Goal: Task Accomplishment & Management: Manage account settings

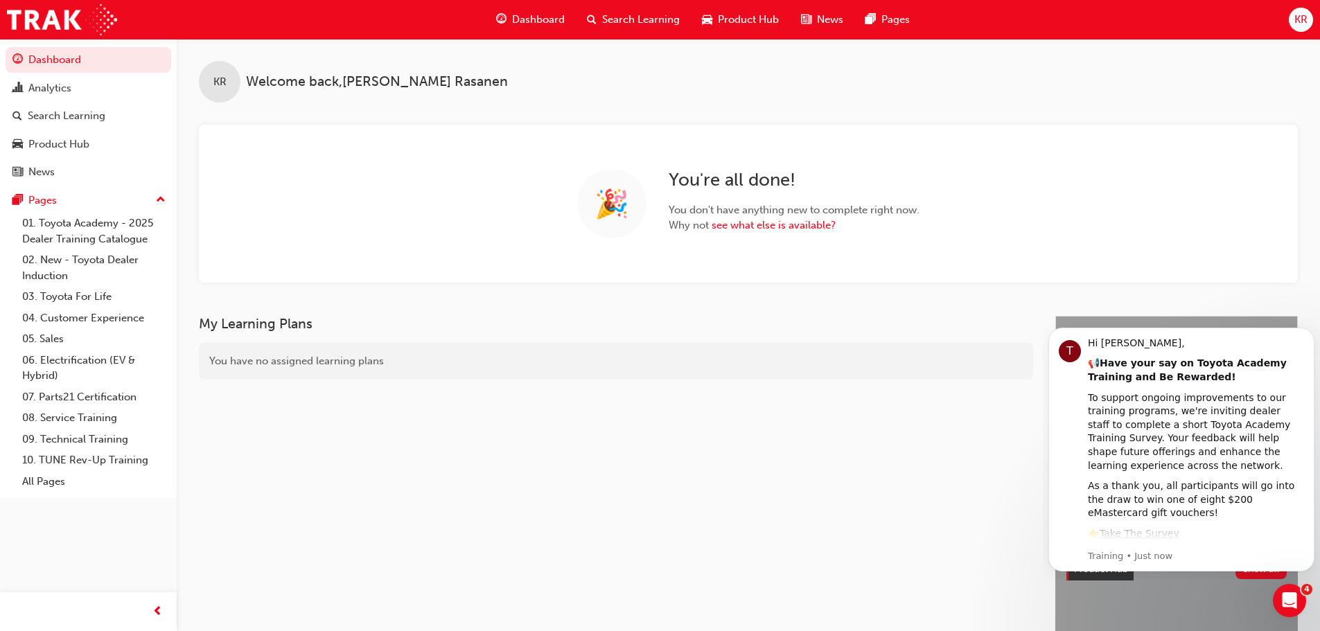
click at [631, 24] on span "Search Learning" at bounding box center [641, 20] width 78 height 16
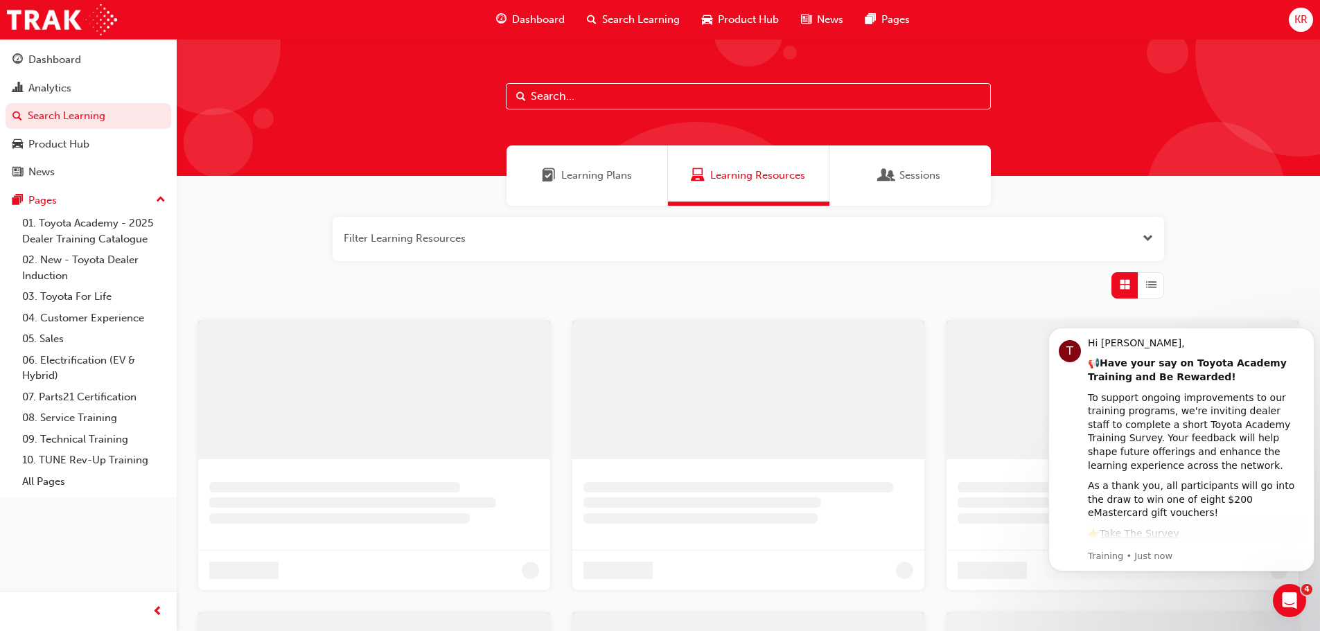
click at [585, 109] on div at bounding box center [748, 107] width 1143 height 137
click at [585, 104] on input "text" at bounding box center [748, 96] width 485 height 26
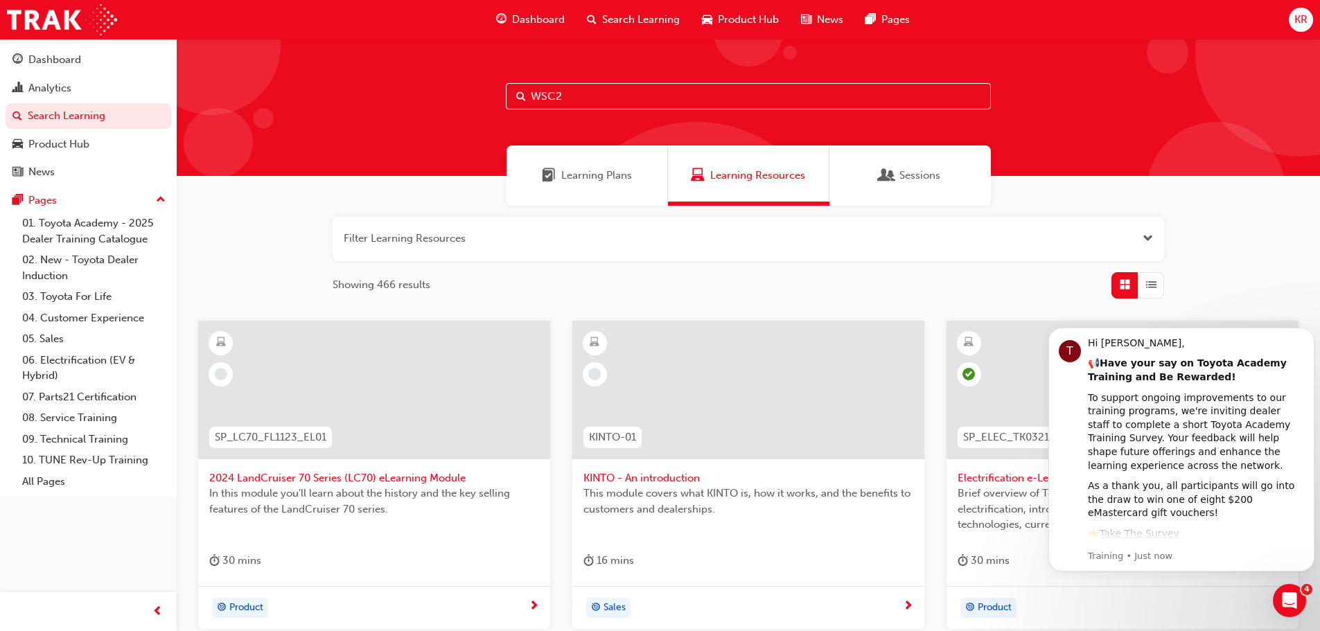
type input "WSC2"
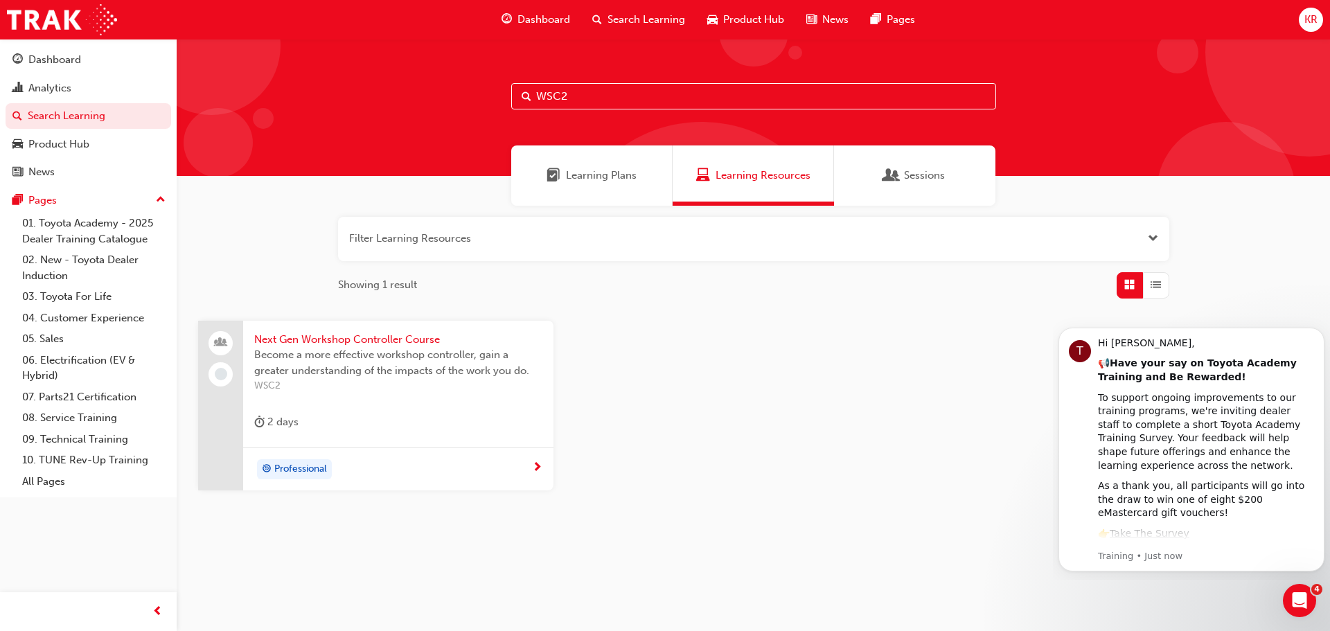
click at [303, 338] on span "Next Gen Workshop Controller Course" at bounding box center [398, 340] width 288 height 16
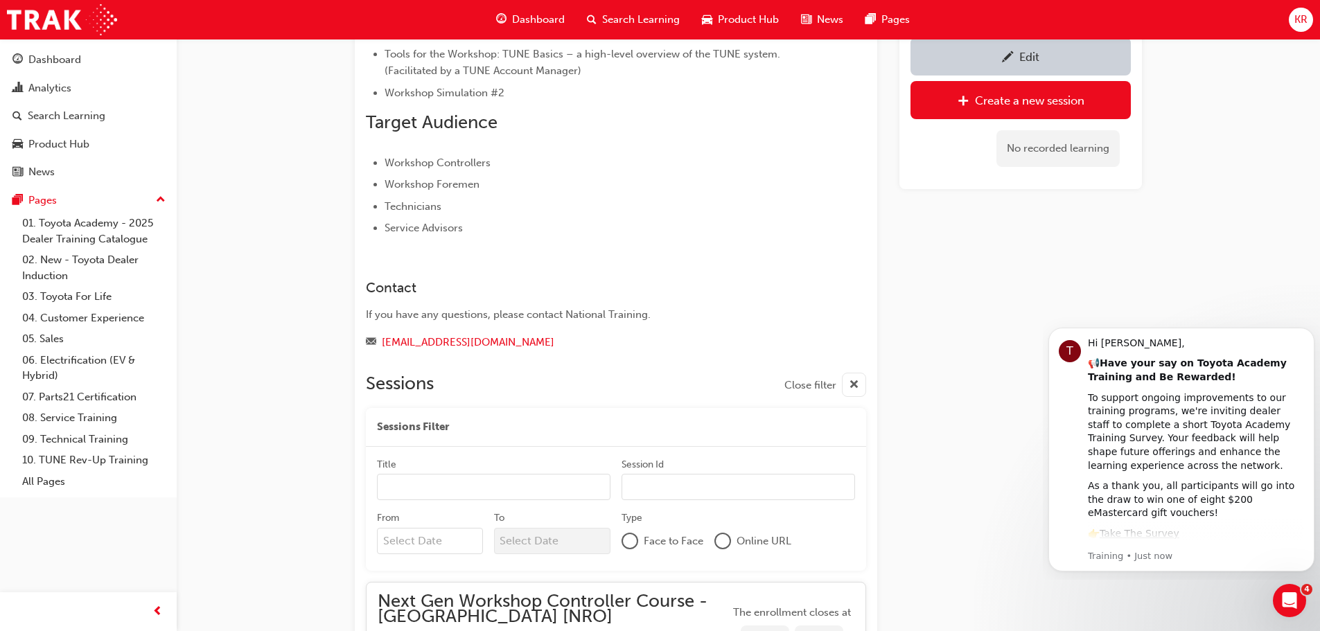
scroll to position [833, 0]
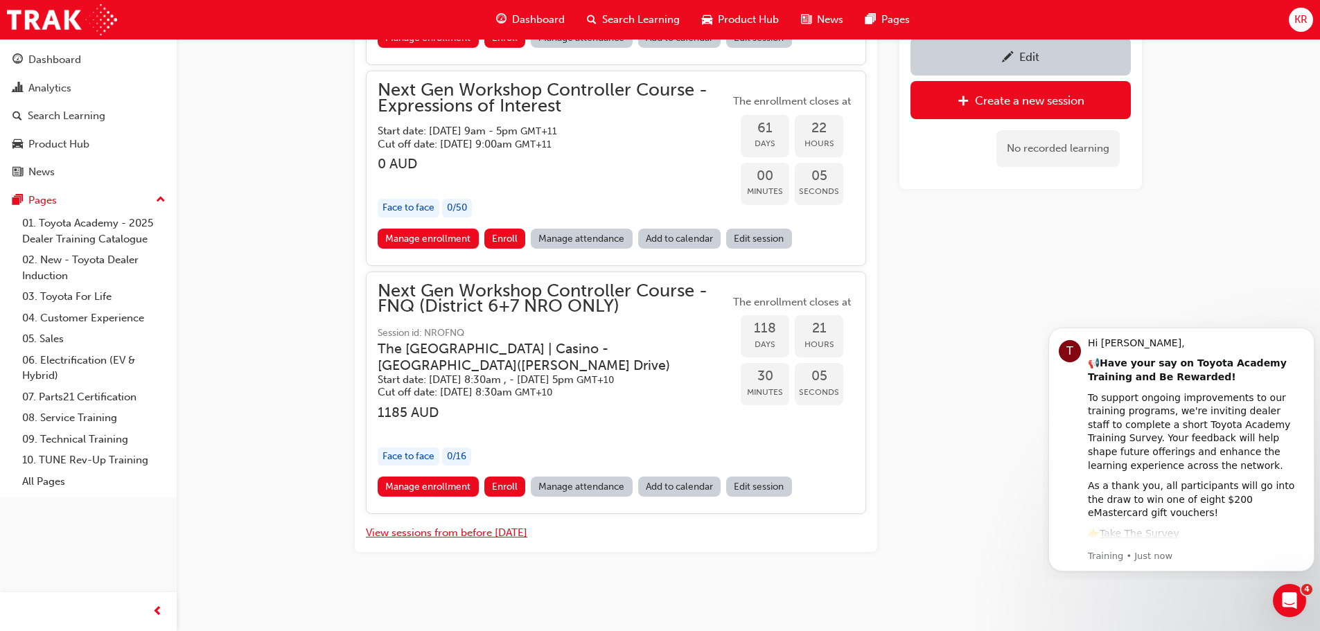
click at [447, 530] on button "View sessions from before [DATE]" at bounding box center [446, 533] width 161 height 16
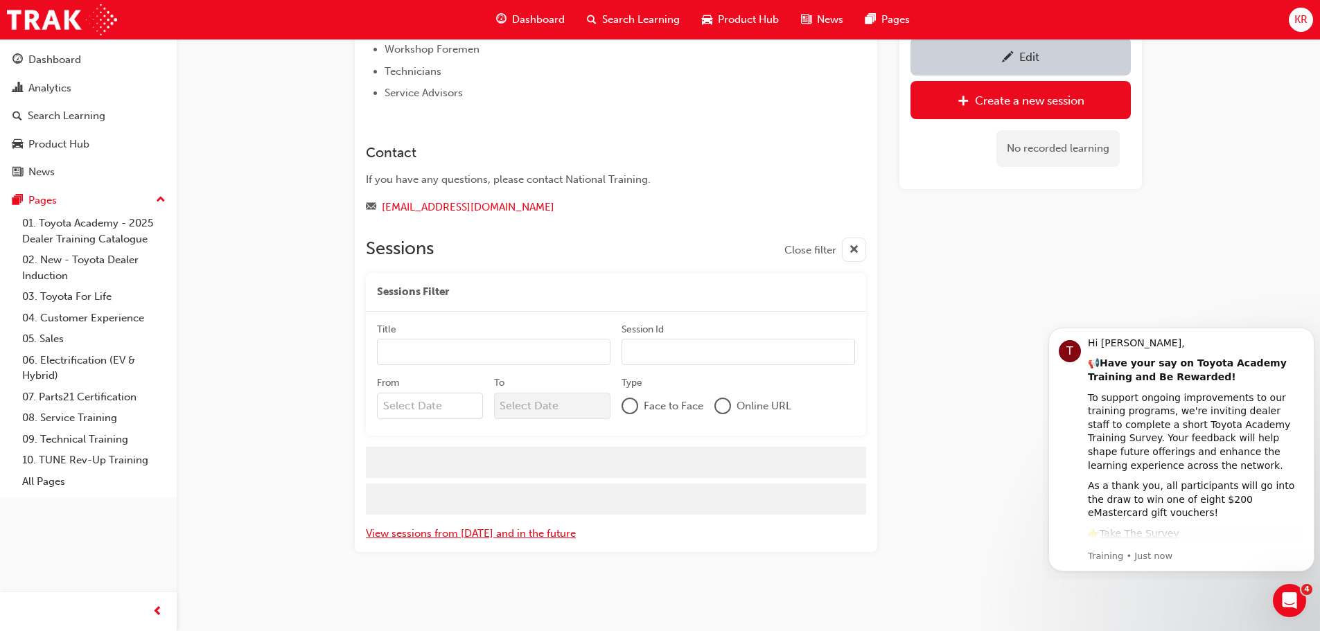
scroll to position [1965, 0]
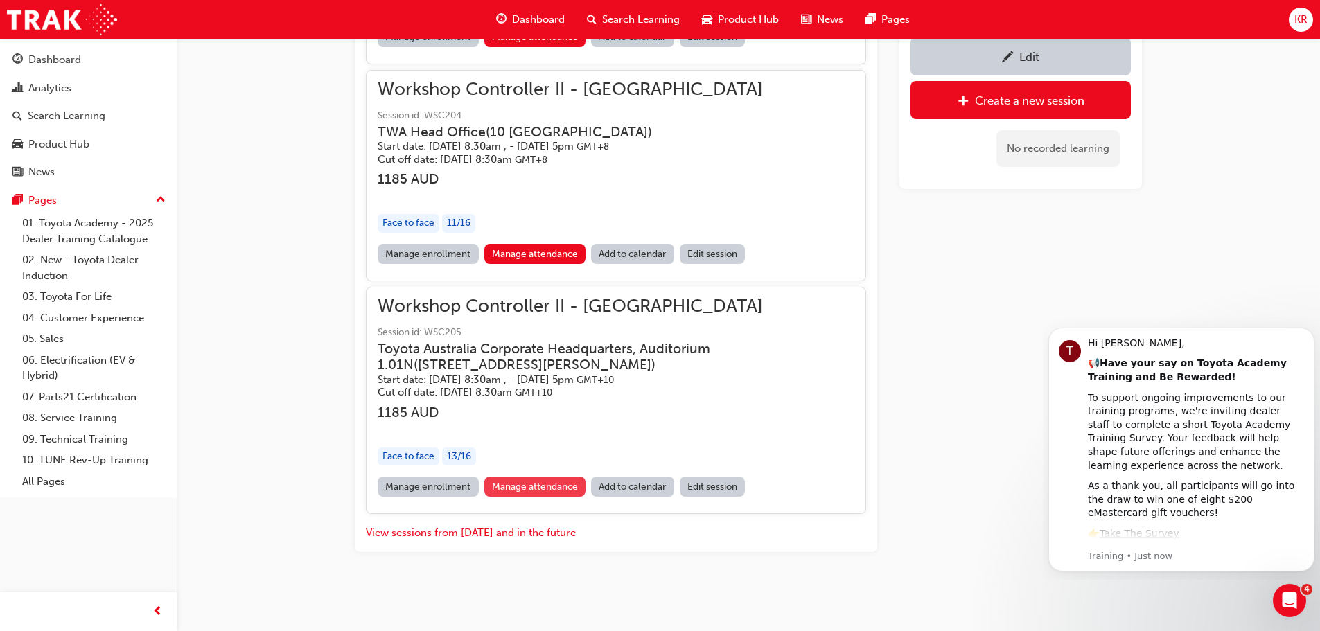
click at [524, 485] on link "Manage attendance" at bounding box center [535, 487] width 102 height 20
